Goal: Task Accomplishment & Management: Use online tool/utility

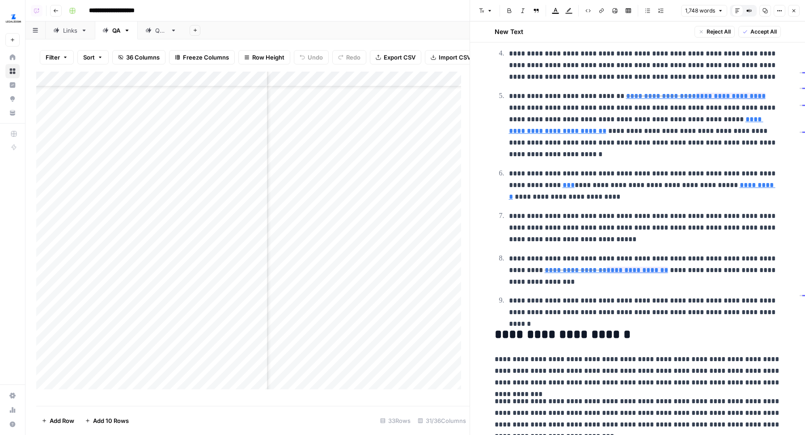
scroll to position [598, 0]
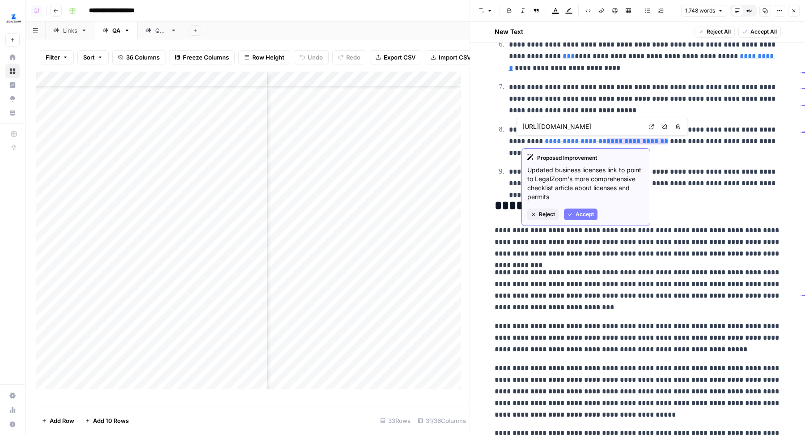
type input "https://www.legalzoom.com/articles/starting-a-business-a-license-and-permit-che…"
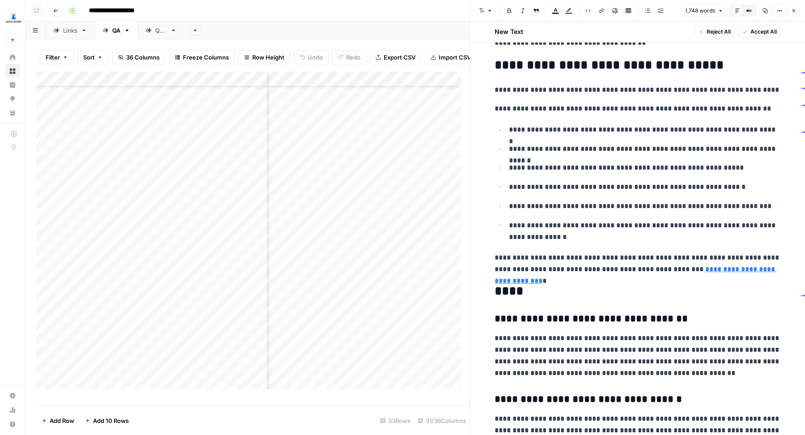
scroll to position [2248, 0]
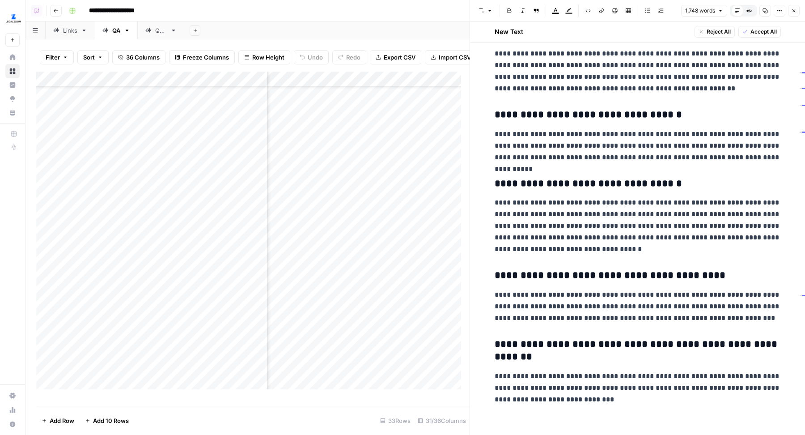
click at [644, 8] on icon "button" at bounding box center [793, 10] width 5 height 5
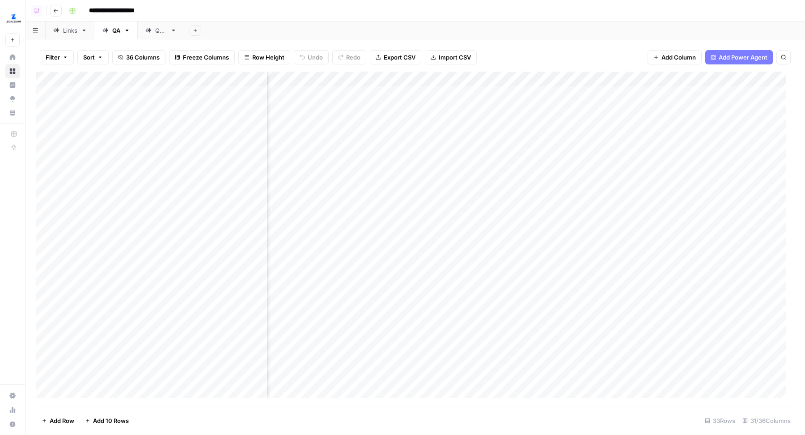
scroll to position [0, 1785]
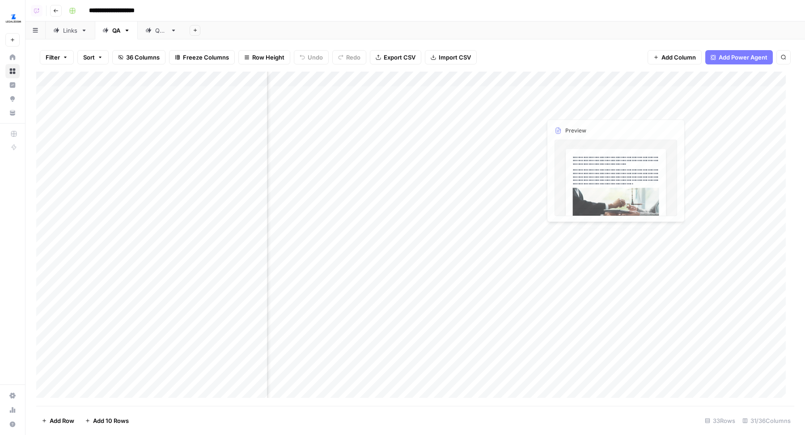
click at [644, 110] on div "Add Column" at bounding box center [415, 239] width 758 height 335
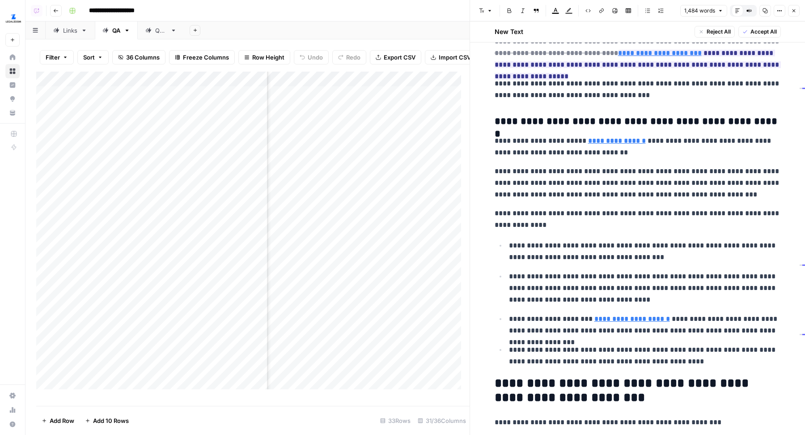
scroll to position [361, 0]
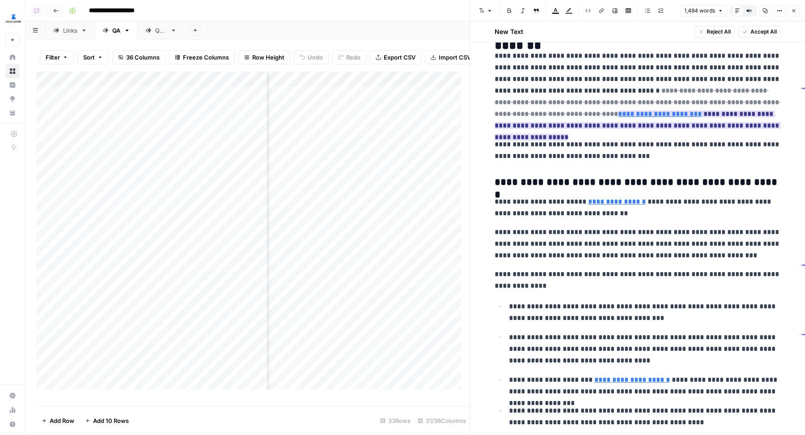
type input "https://www.legalzoom.com/articles/what-is-a-registered-agent"
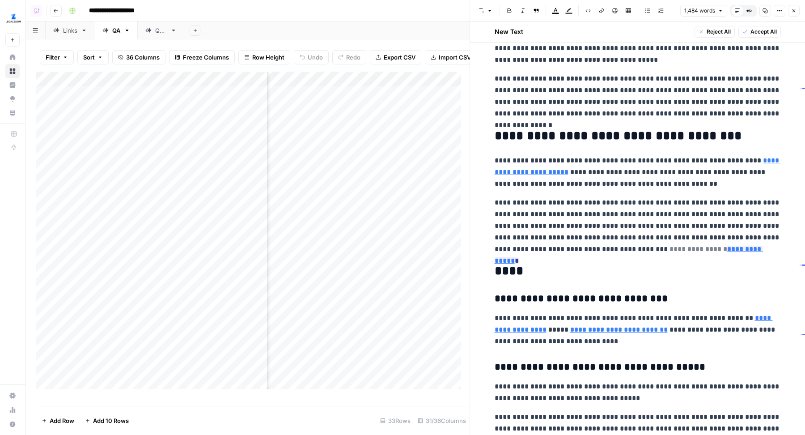
scroll to position [1712, 0]
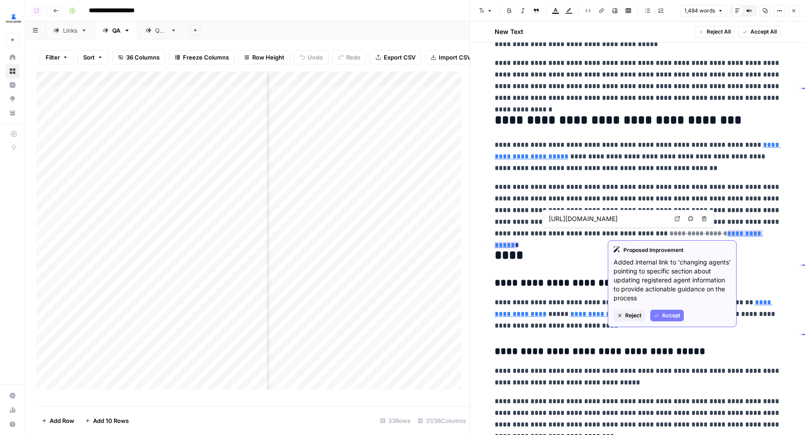
click at [644, 231] on link "**********" at bounding box center [629, 239] width 268 height 18
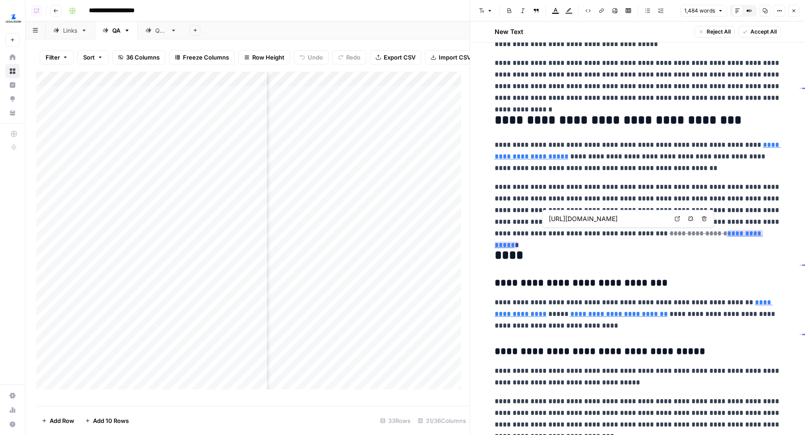
click at [644, 231] on link "**********" at bounding box center [629, 239] width 268 height 18
click at [644, 219] on input "https://www.legalzoom.com/articles/what-is-a-registered-agent#updating-your-reg…" at bounding box center [608, 218] width 119 height 9
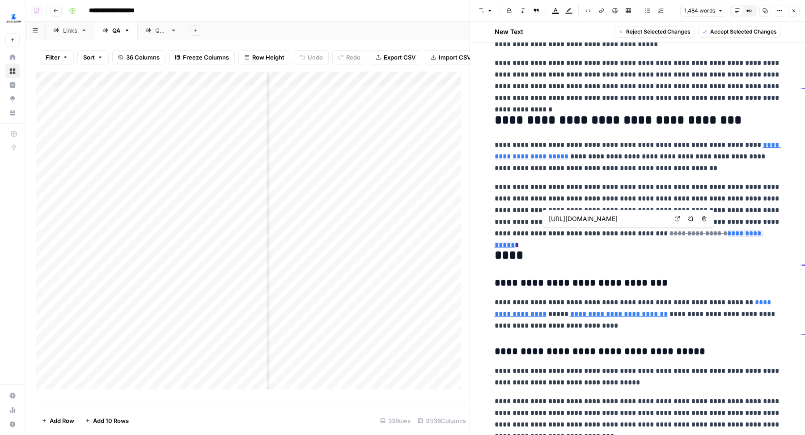
drag, startPoint x: 634, startPoint y: 219, endPoint x: 660, endPoint y: 218, distance: 26.0
click at [644, 218] on input "https://www.legalzoom.com/articles/what-is-a-registered-agent#updating-your-reg…" at bounding box center [608, 218] width 119 height 9
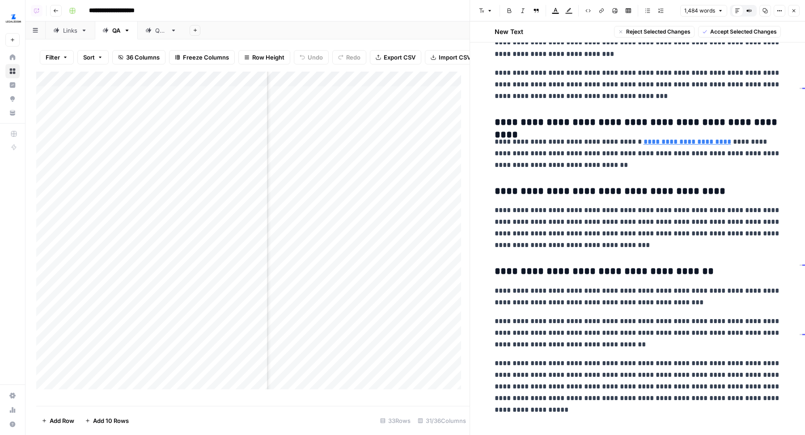
click at [644, 10] on icon "button" at bounding box center [793, 10] width 5 height 5
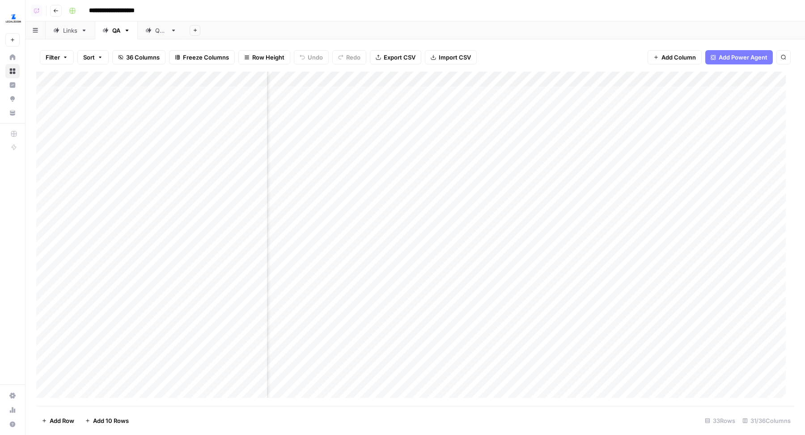
scroll to position [0, 1899]
click at [549, 110] on div "Add Column" at bounding box center [415, 239] width 758 height 335
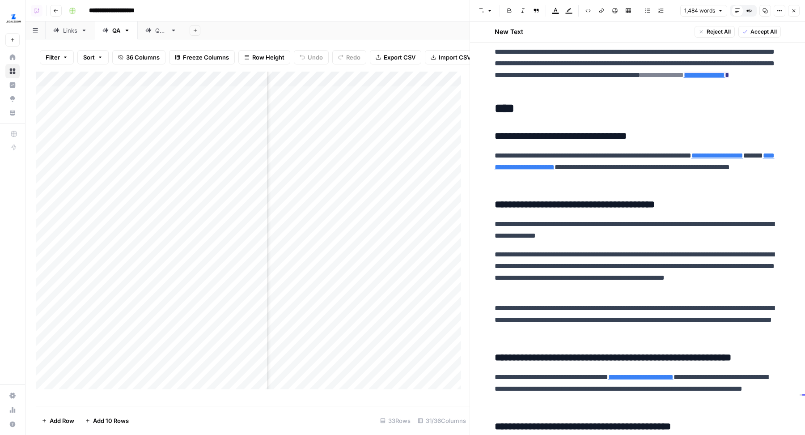
scroll to position [0, 2037]
click at [410, 134] on div "Add Column" at bounding box center [252, 235] width 433 height 326
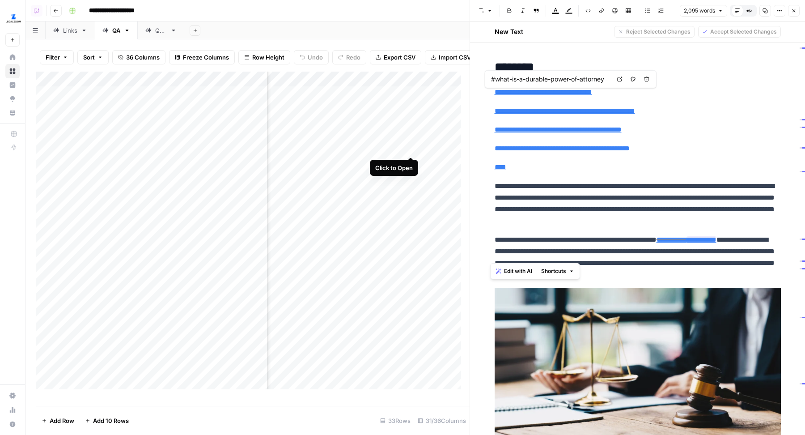
click at [414, 144] on div "Add Column" at bounding box center [252, 235] width 433 height 326
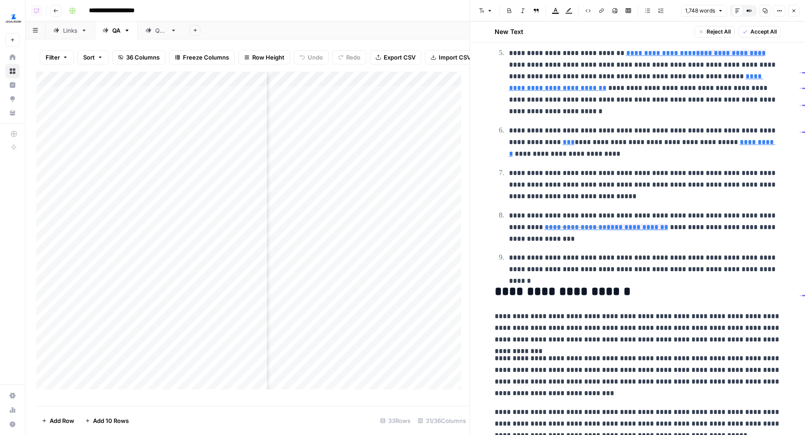
scroll to position [537, 0]
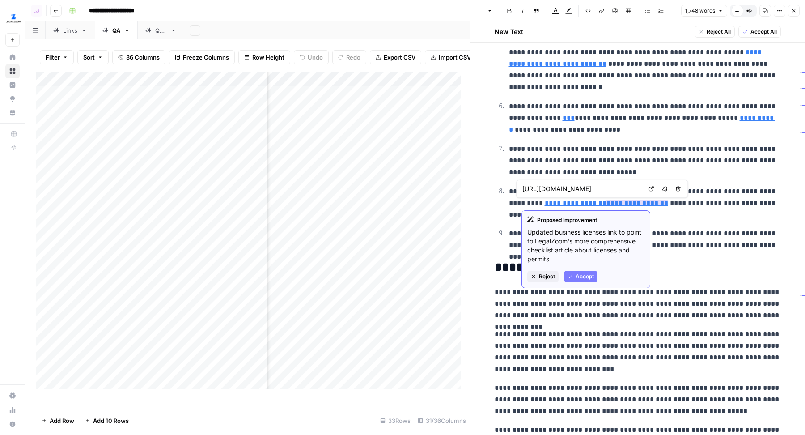
type input "https://www.legalzoom.com/articles/starting-a-business-a-license-and-permit-che…"
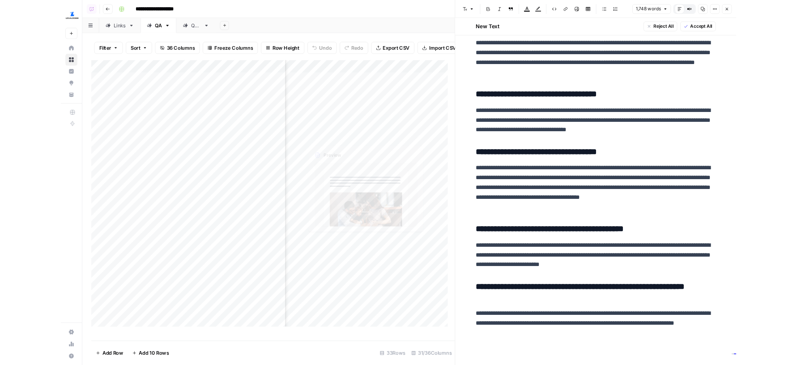
scroll to position [2239, 0]
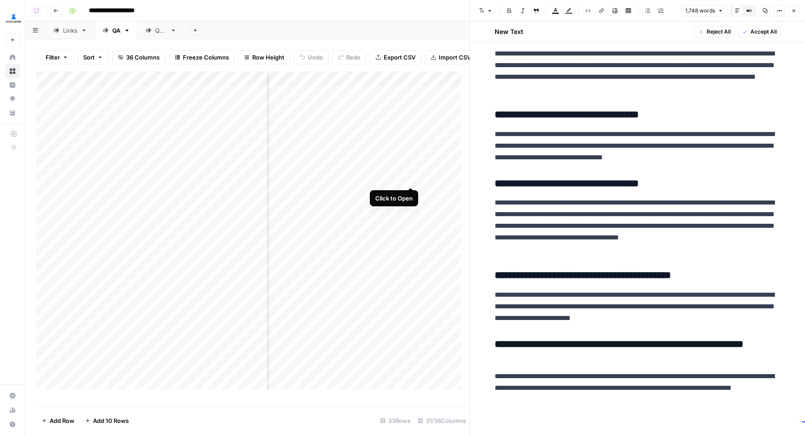
click at [411, 179] on div "Add Column" at bounding box center [252, 235] width 433 height 326
